Goal: Navigation & Orientation: Find specific page/section

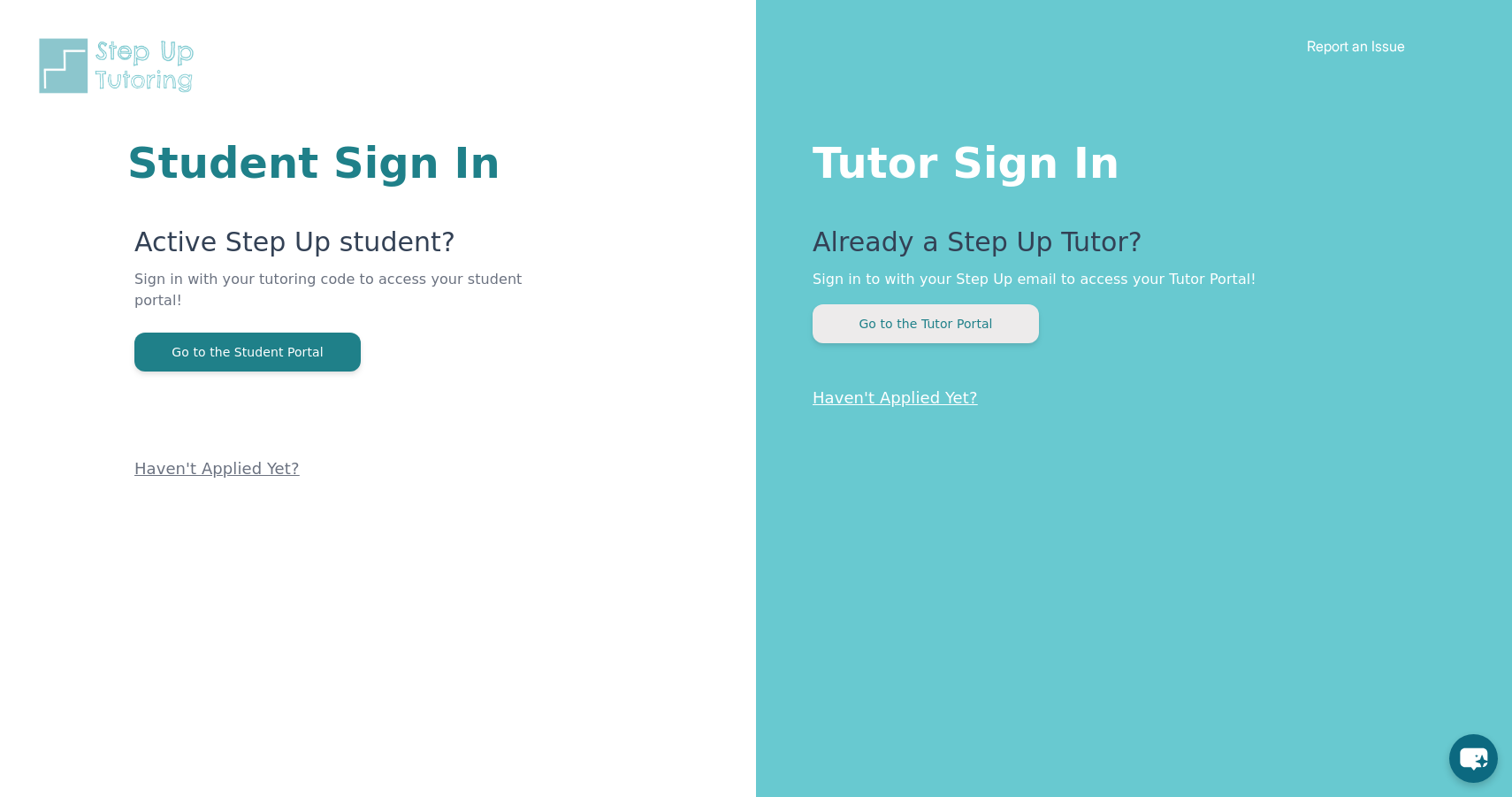
click at [921, 328] on button "Go to the Tutor Portal" at bounding box center [926, 324] width 227 height 39
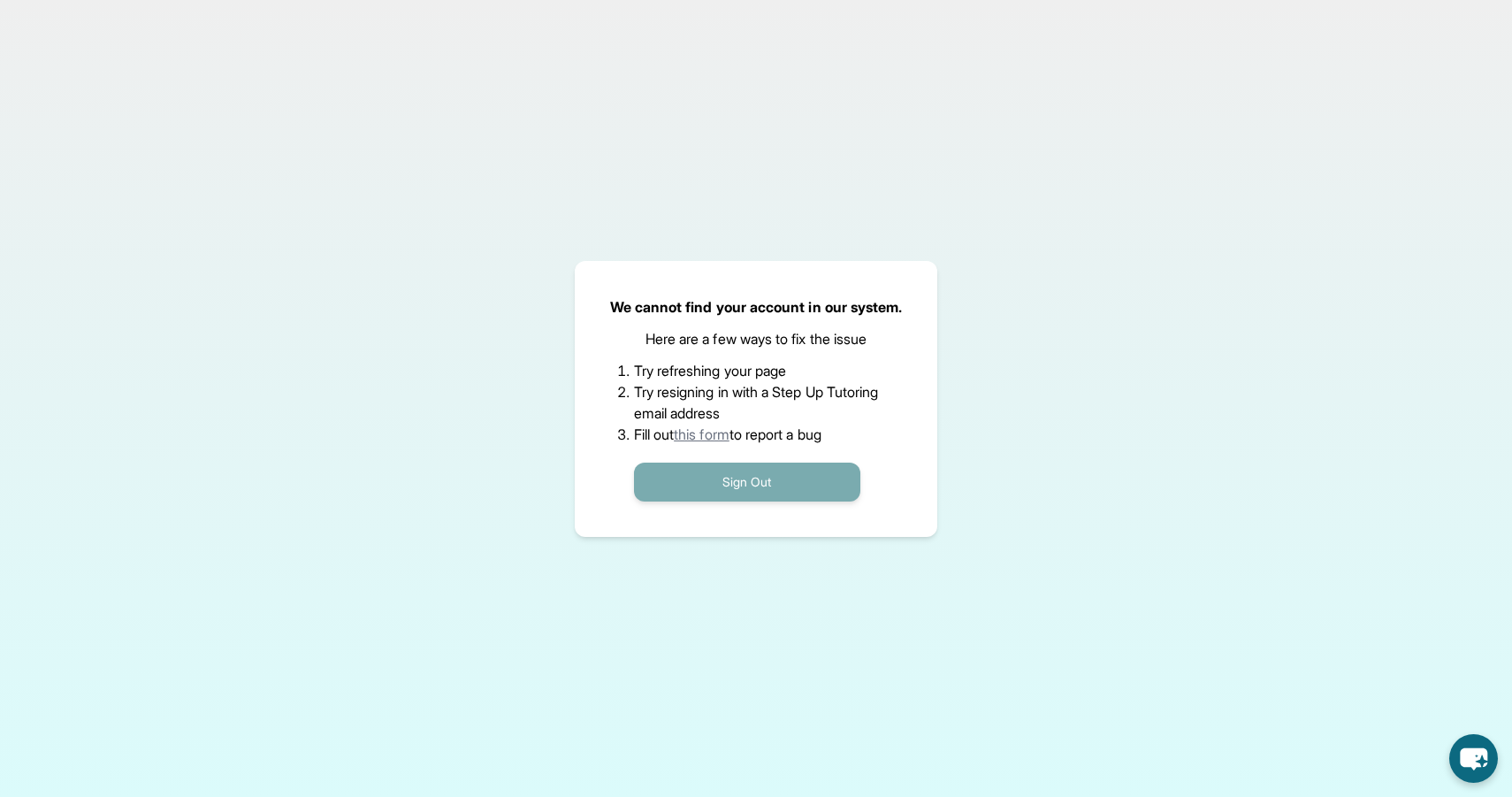
click at [747, 486] on button "Sign Out" at bounding box center [747, 482] width 227 height 39
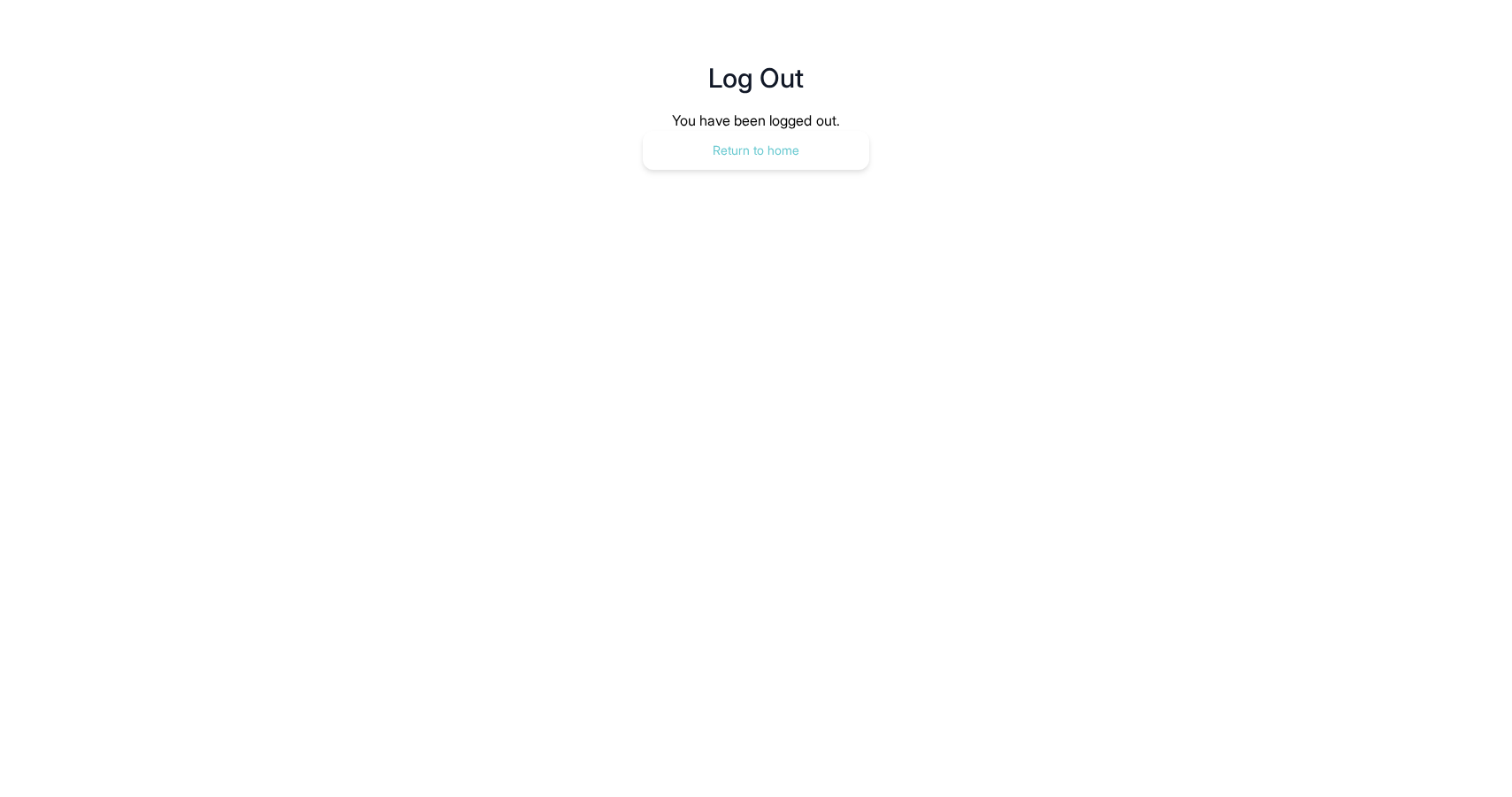
click at [790, 161] on button "Return to home" at bounding box center [756, 150] width 227 height 39
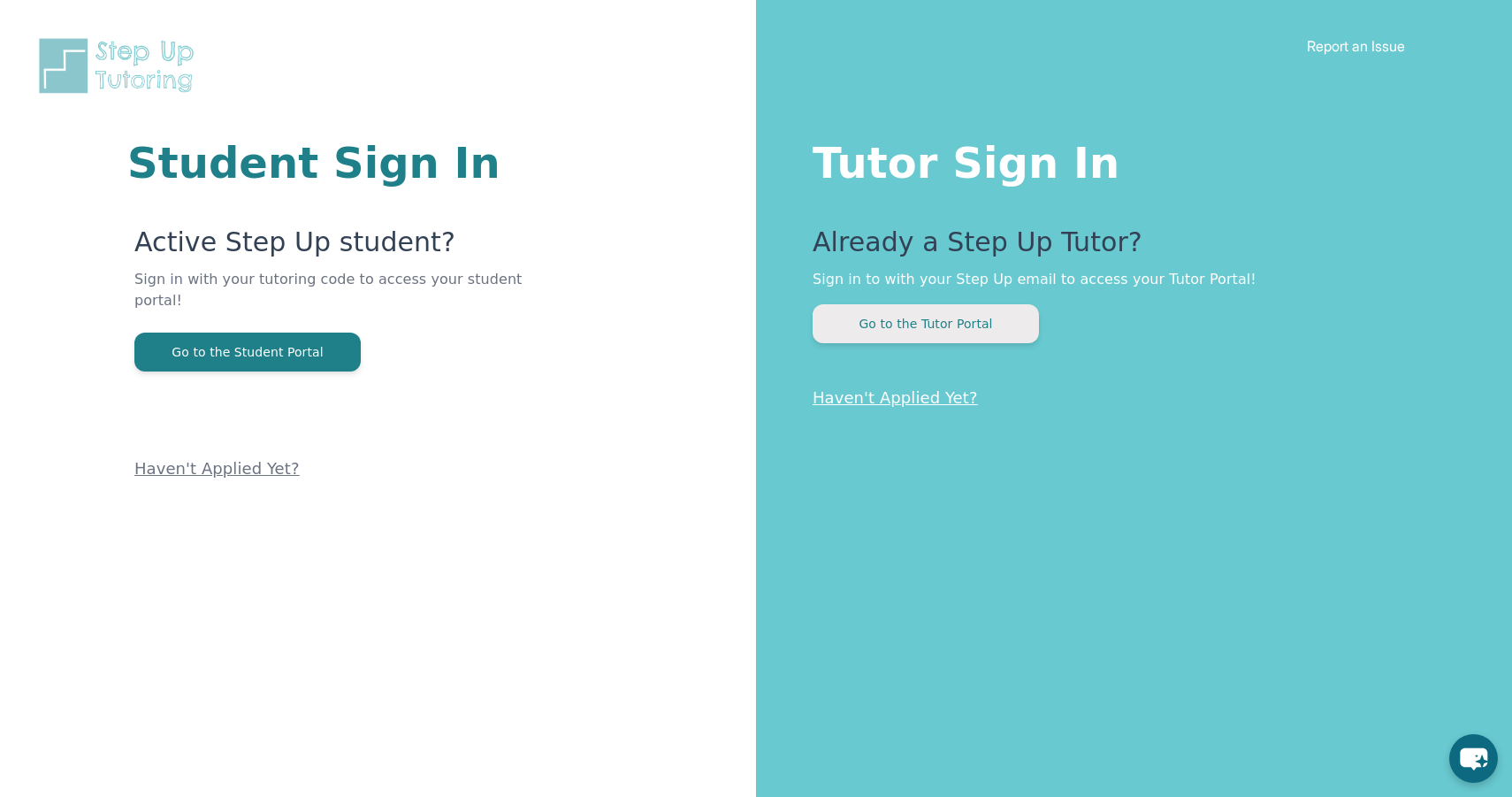
click at [920, 330] on button "Go to the Tutor Portal" at bounding box center [926, 324] width 227 height 39
click at [945, 322] on button "Go to the Tutor Portal" at bounding box center [926, 324] width 227 height 39
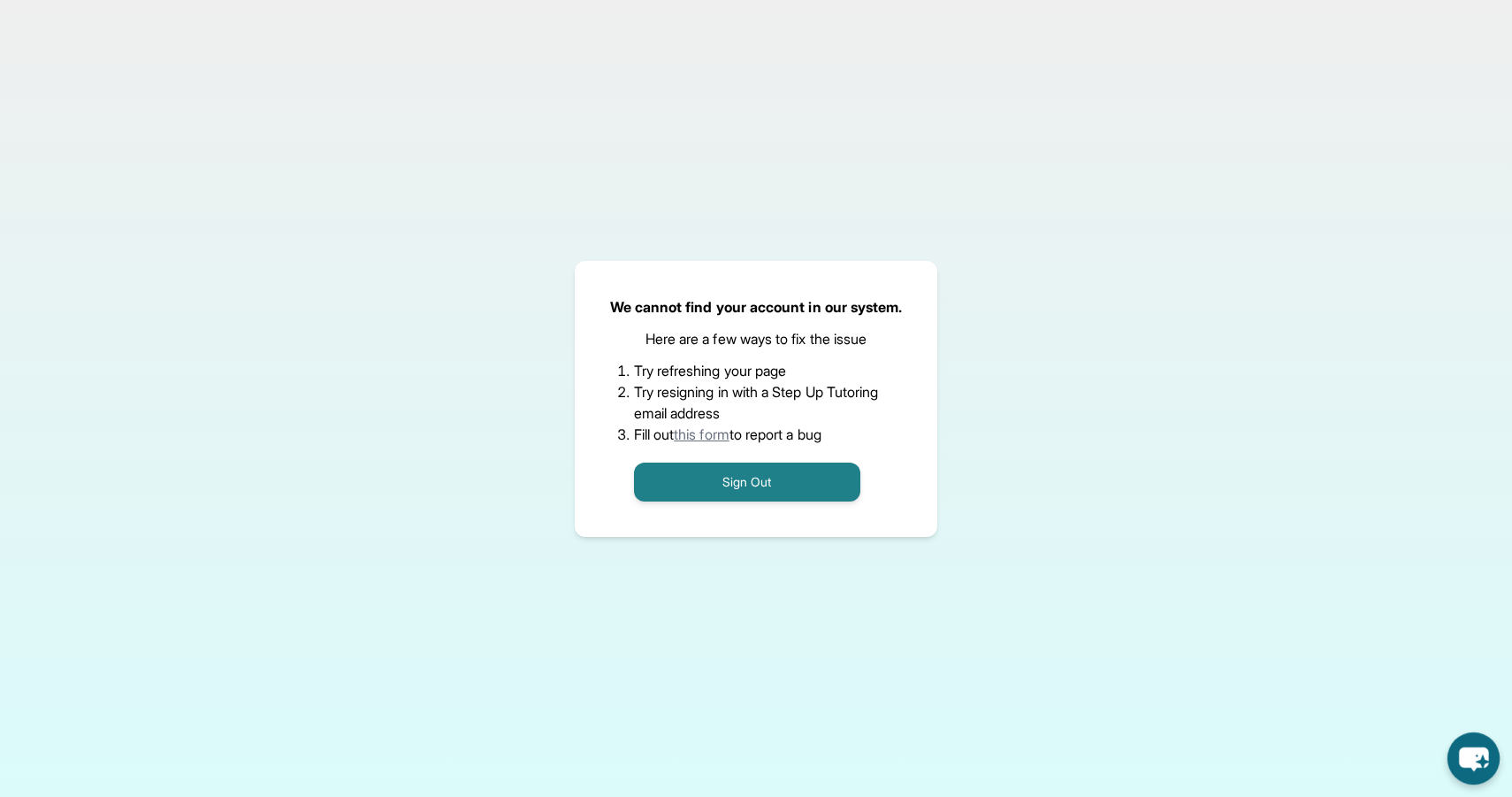
click at [1484, 768] on icon "chat-button" at bounding box center [1473, 758] width 52 height 52
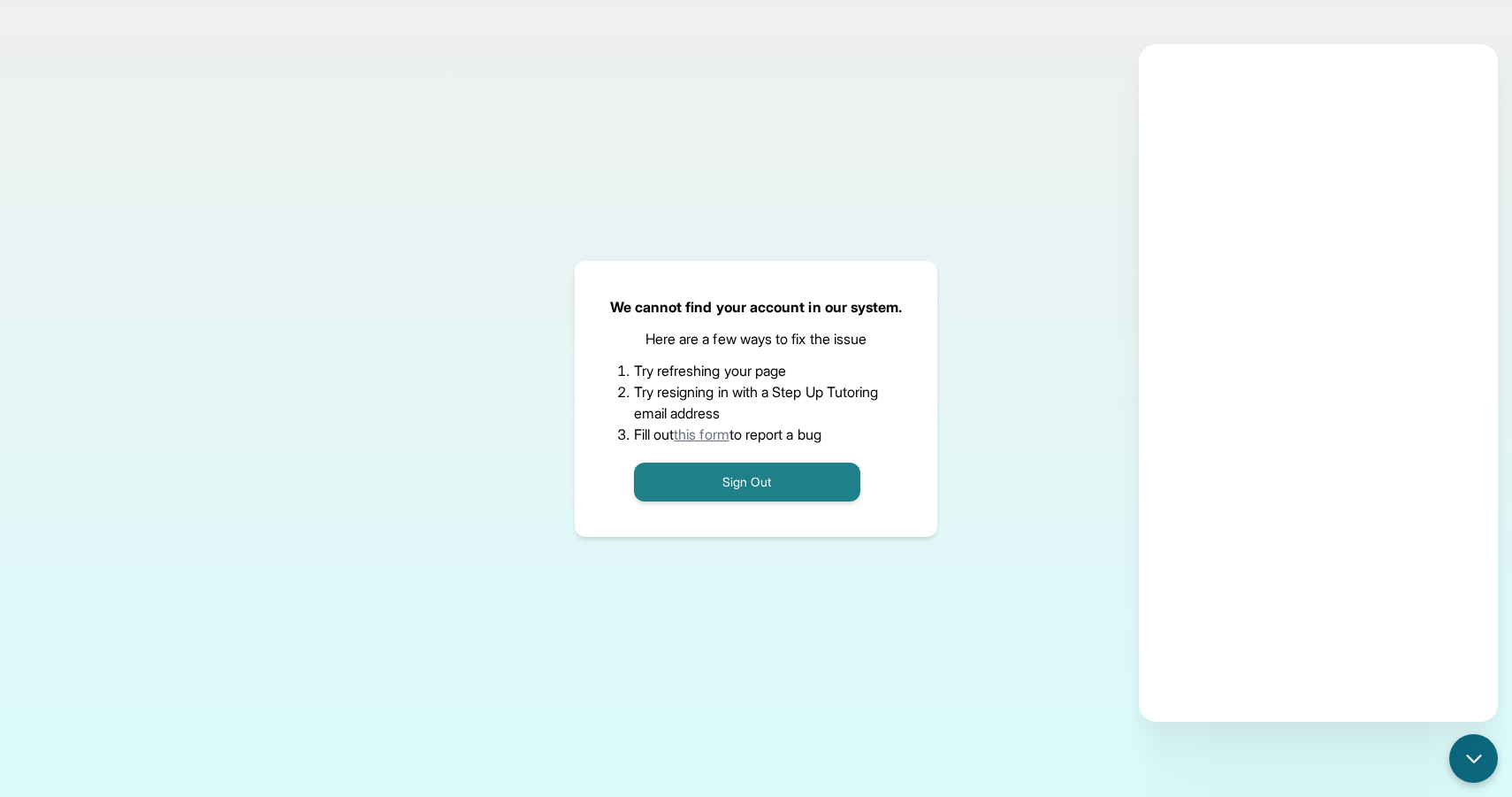
click at [986, 299] on div "We cannot find your account in our system. Here are a few ways to fix the issue…" at bounding box center [756, 398] width 1512 height 797
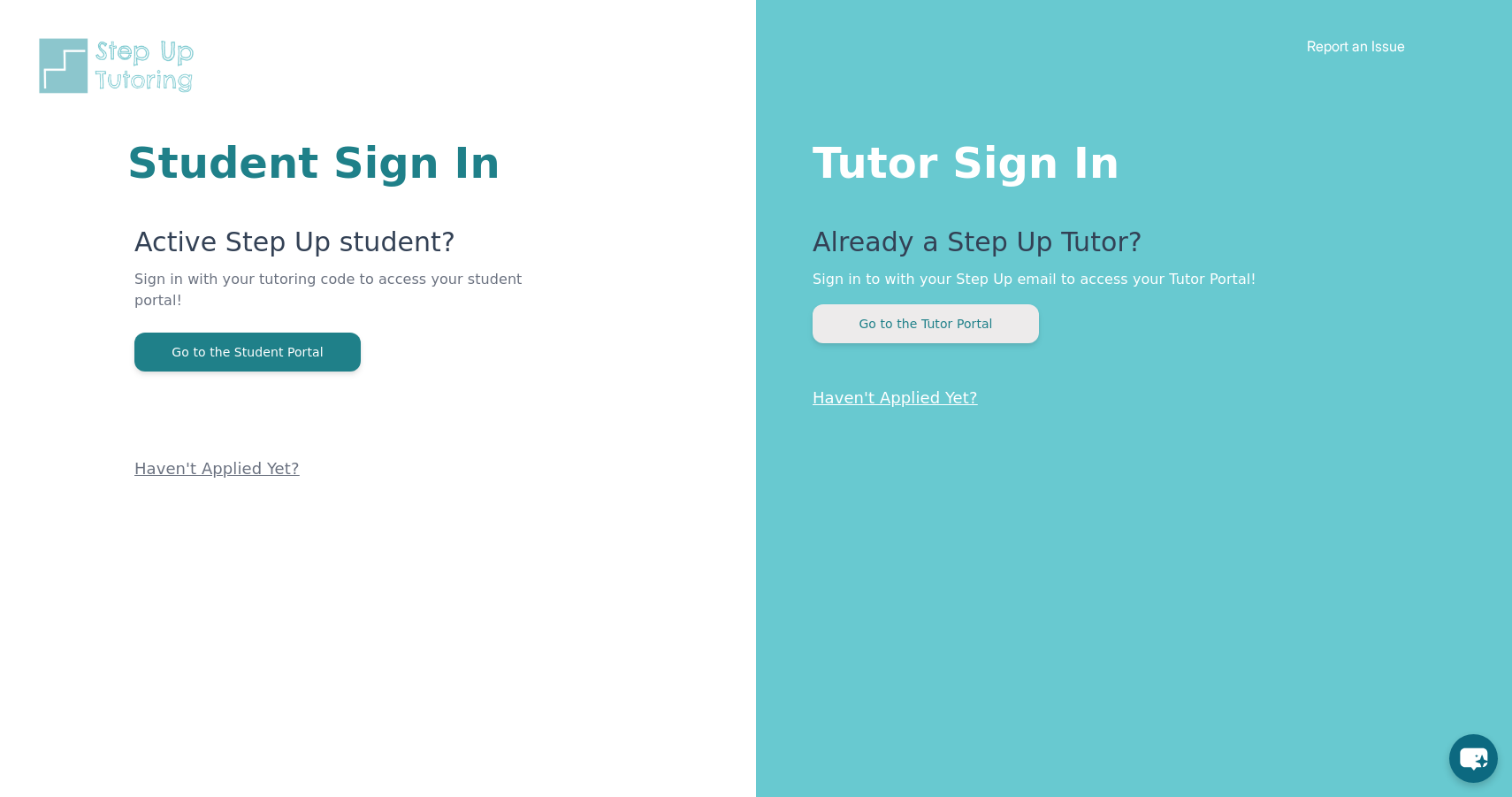
click at [942, 322] on button "Go to the Tutor Portal" at bounding box center [926, 324] width 227 height 39
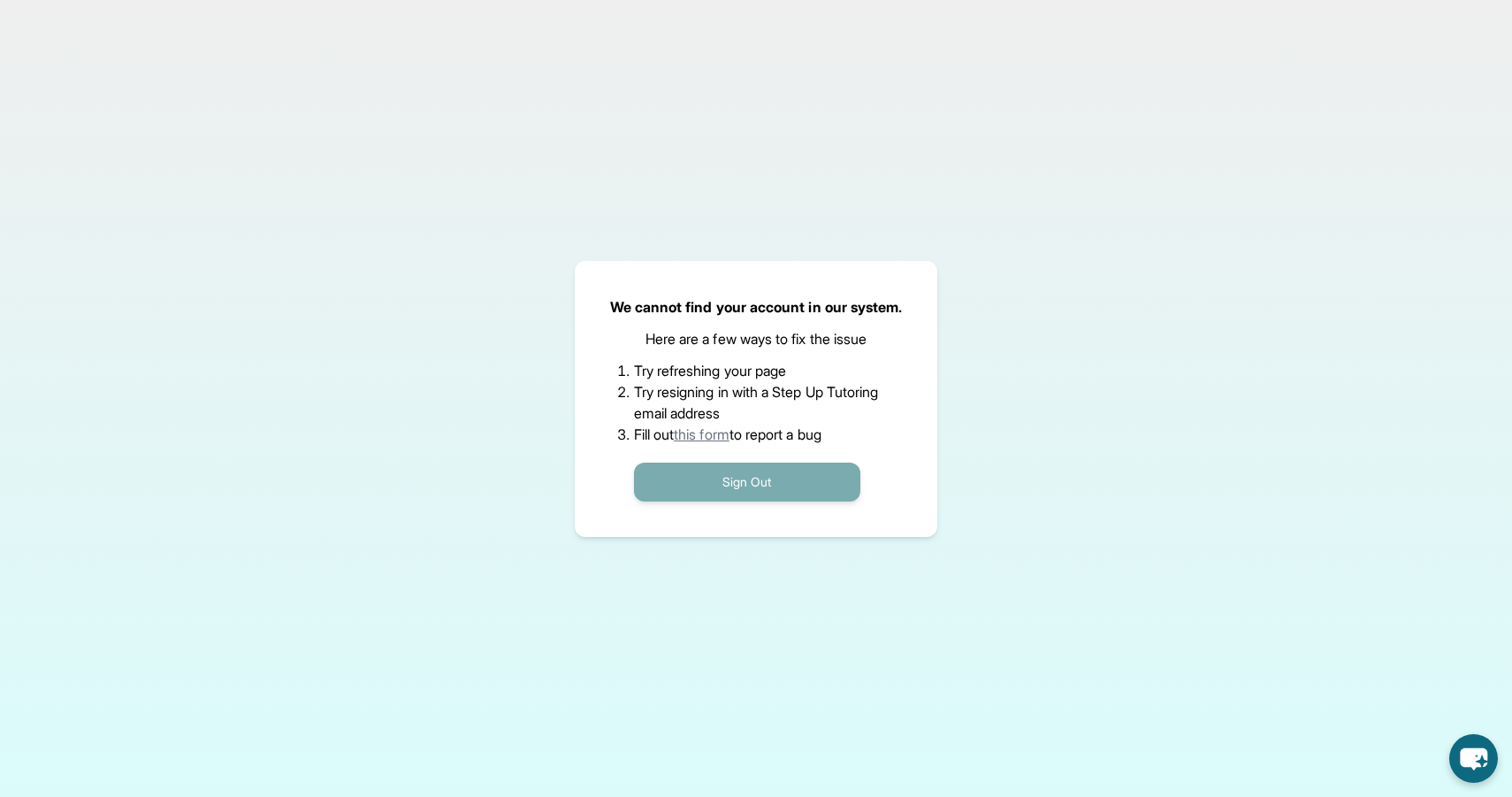
click at [741, 485] on button "Sign Out" at bounding box center [747, 482] width 227 height 39
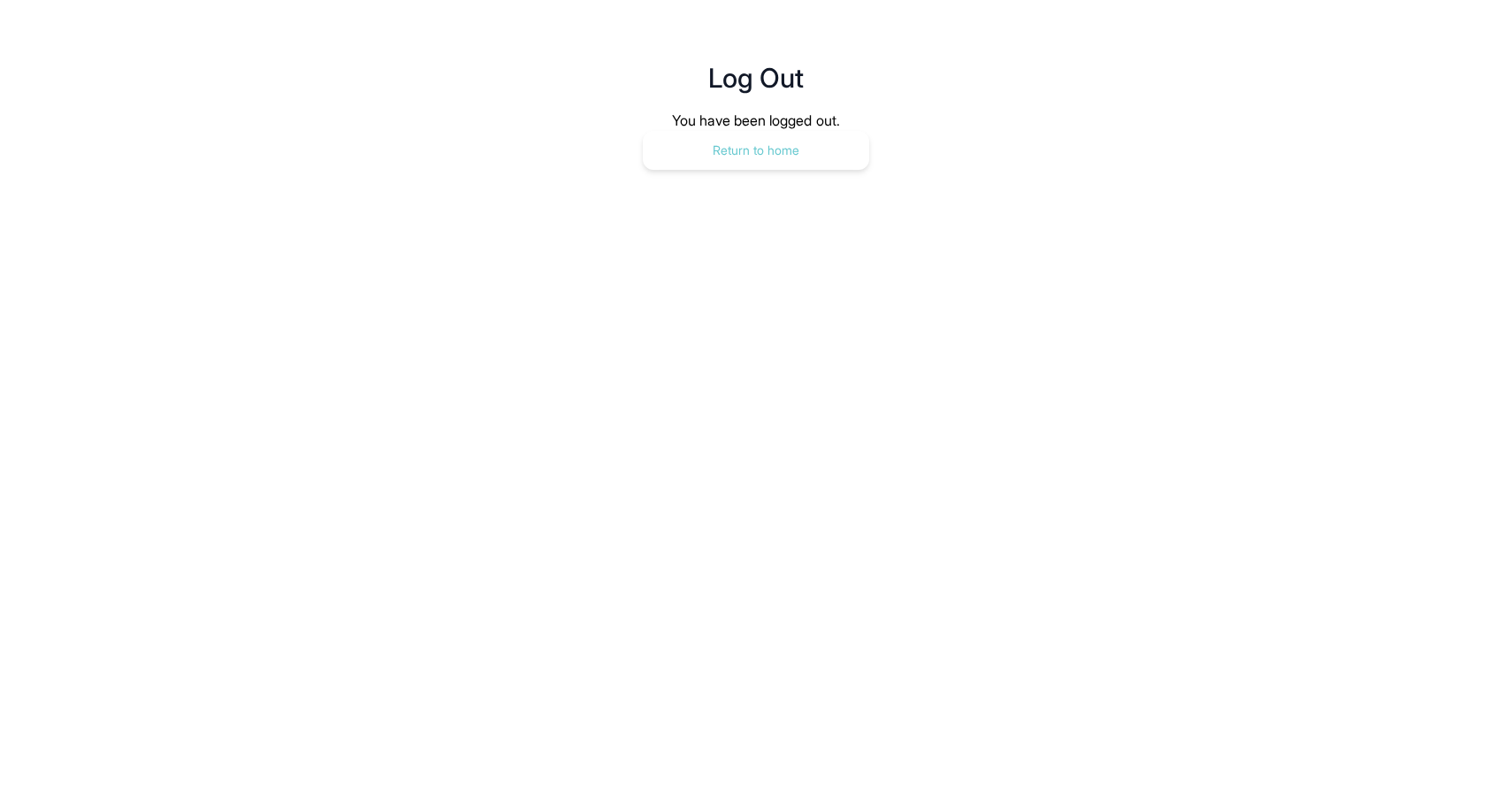
click at [772, 162] on button "Return to home" at bounding box center [756, 150] width 227 height 39
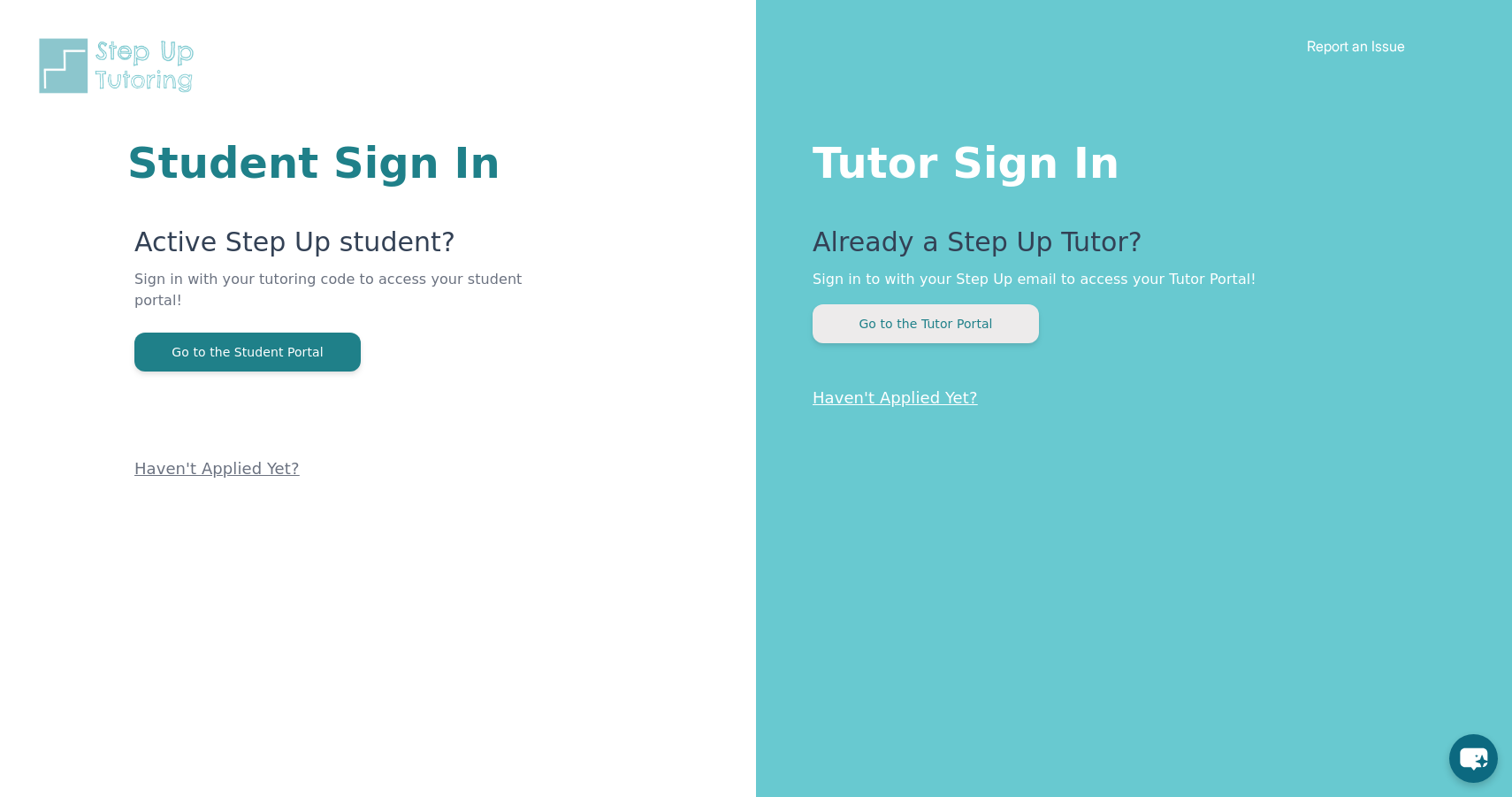
click at [914, 331] on button "Go to the Tutor Portal" at bounding box center [926, 324] width 227 height 39
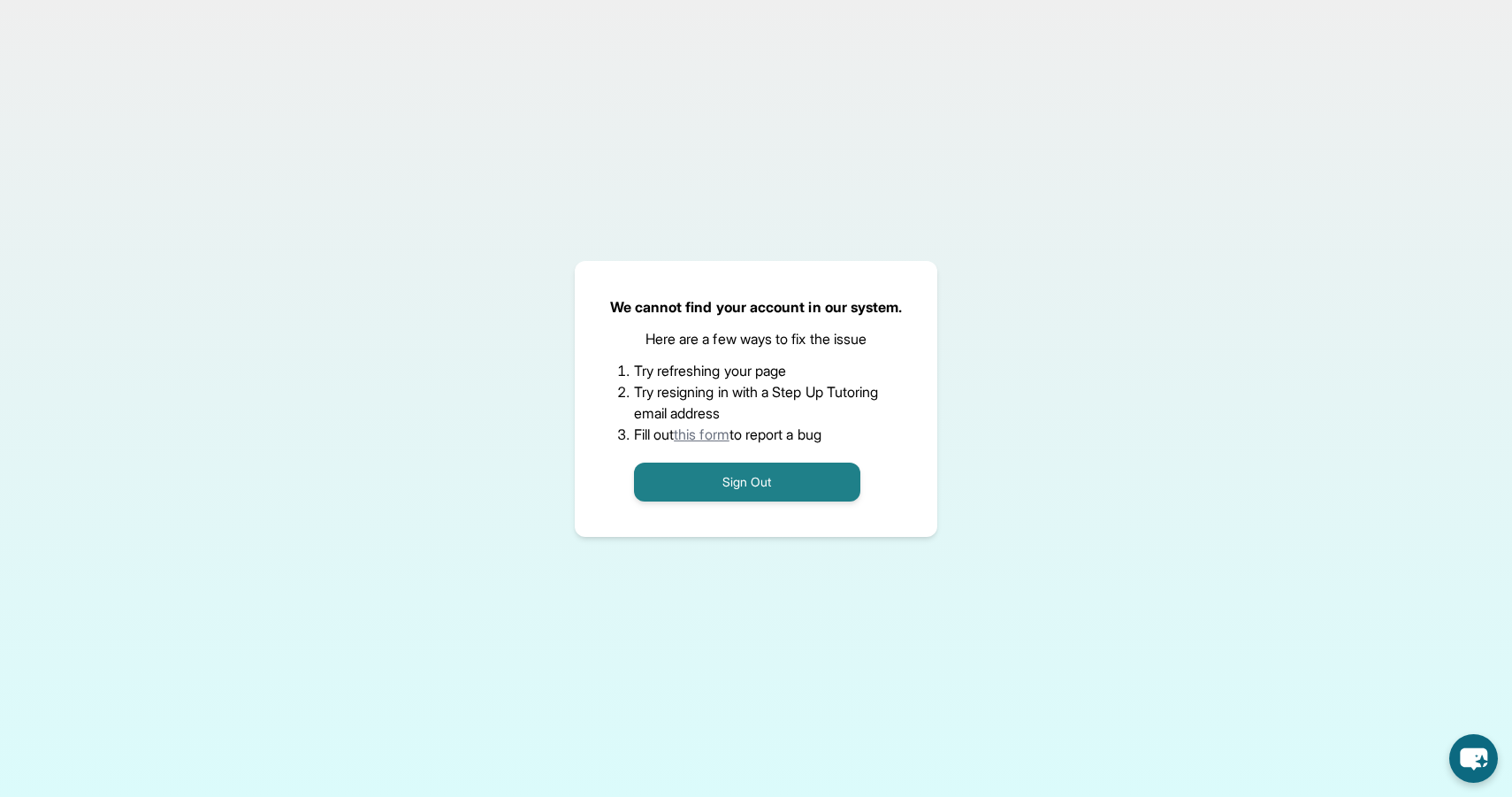
click at [708, 427] on link "this form" at bounding box center [701, 434] width 56 height 18
